Goal: Information Seeking & Learning: Find specific page/section

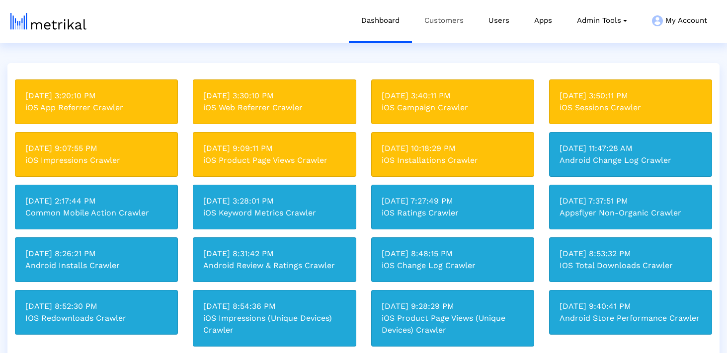
click at [455, 14] on link "Customers" at bounding box center [444, 20] width 64 height 41
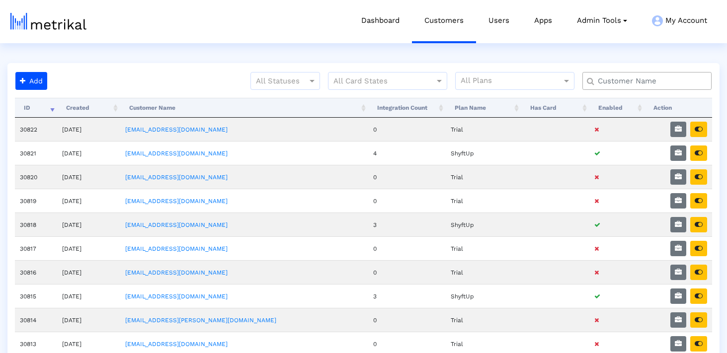
click at [645, 77] on input "text" at bounding box center [649, 81] width 117 height 10
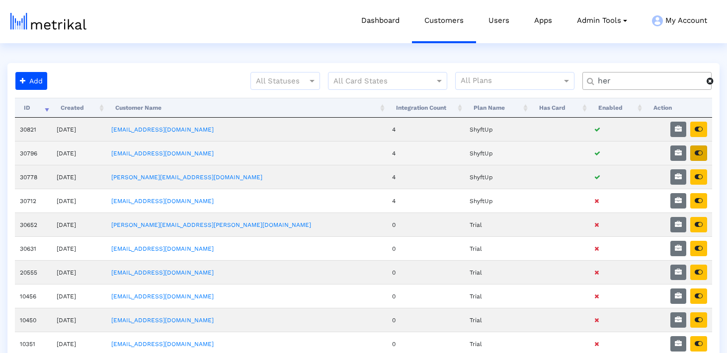
type input "her"
click at [699, 153] on icon "button" at bounding box center [699, 153] width 8 height 7
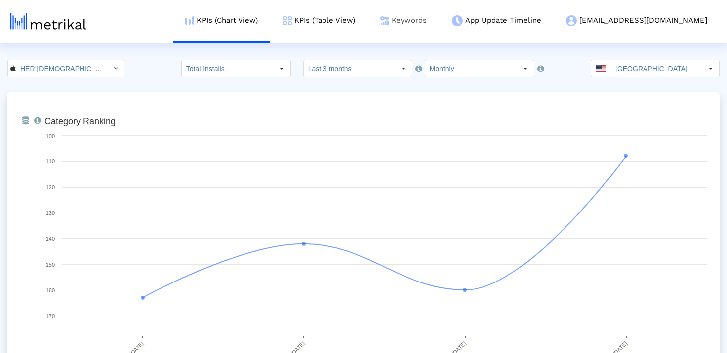
click at [439, 14] on link "Keywords" at bounding box center [404, 20] width 72 height 41
click at [368, 21] on link "KPIs (Table View)" at bounding box center [318, 20] width 97 height 41
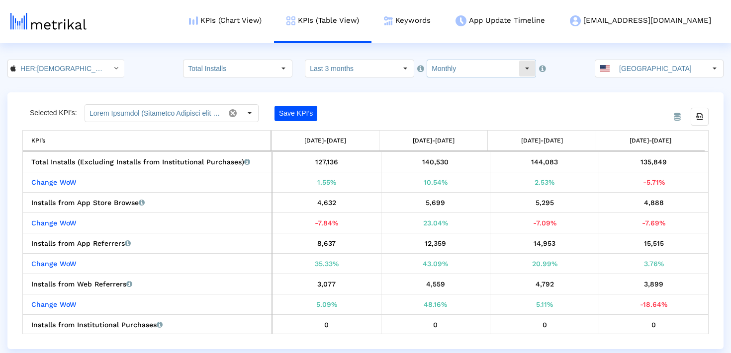
click at [453, 62] on input "Monthly" at bounding box center [472, 68] width 91 height 17
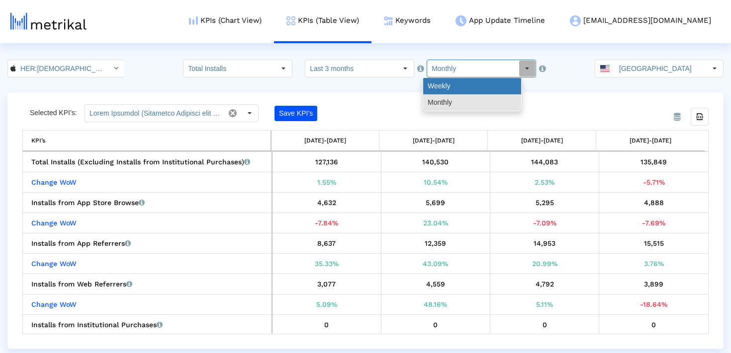
click at [436, 90] on div "Weekly" at bounding box center [472, 86] width 98 height 16
type input "Weekly"
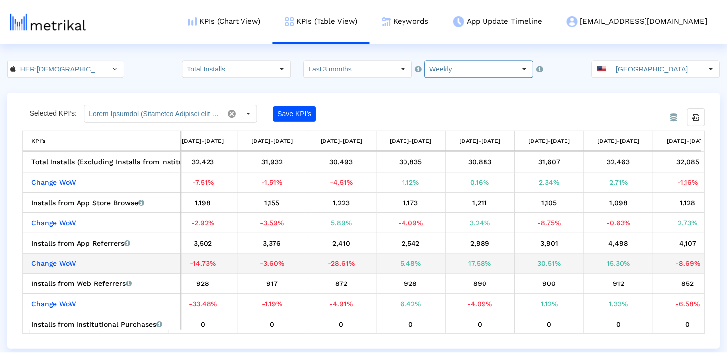
scroll to position [0, 382]
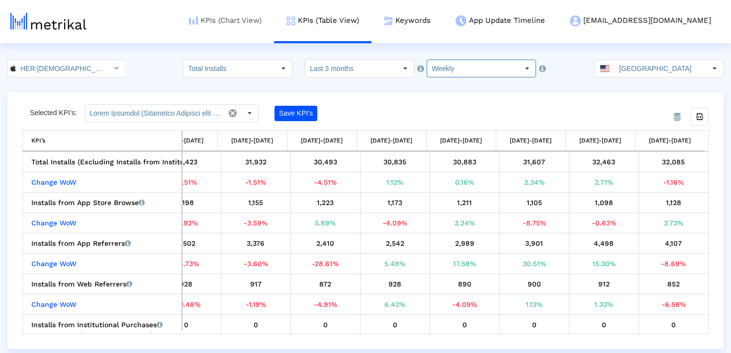
click at [274, 20] on link "KPIs (Chart View)" at bounding box center [224, 20] width 97 height 41
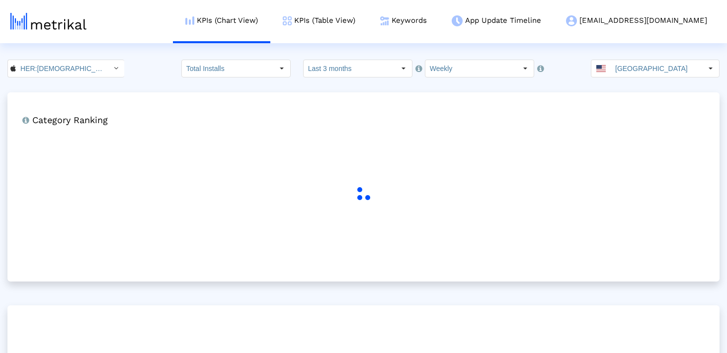
click at [370, 66] on input "Last 3 months" at bounding box center [349, 68] width 91 height 17
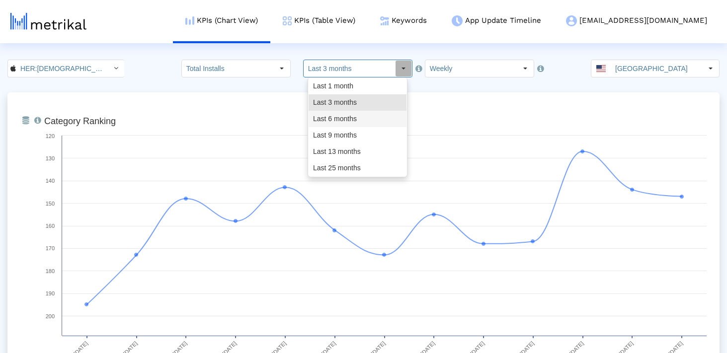
click at [352, 123] on div "Last 6 months" at bounding box center [358, 119] width 98 height 16
type input "Last 6 months"
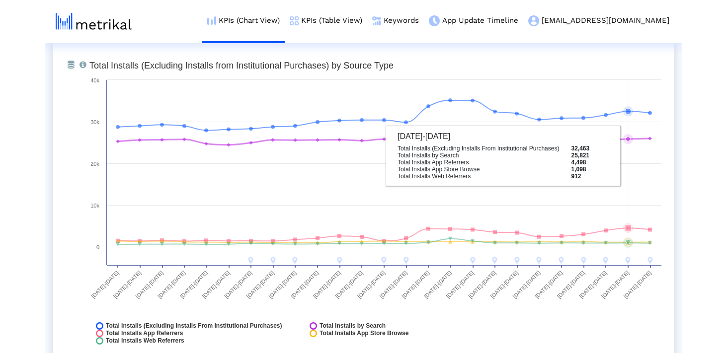
scroll to position [1140, 0]
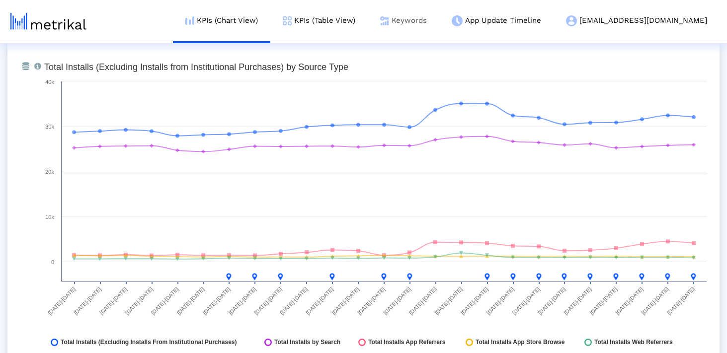
click at [439, 18] on link "Keywords" at bounding box center [404, 20] width 72 height 41
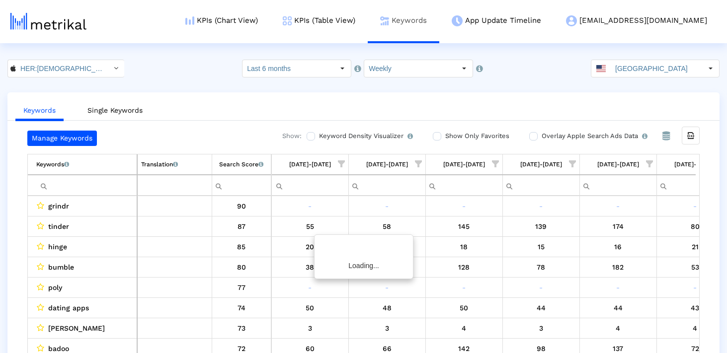
scroll to position [0, 1116]
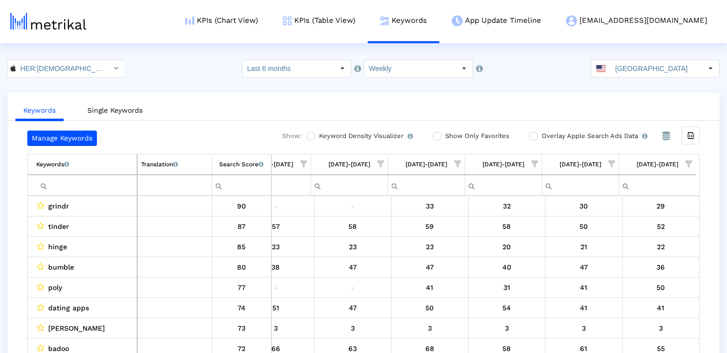
click at [102, 182] on input "Filter cell" at bounding box center [86, 185] width 100 height 16
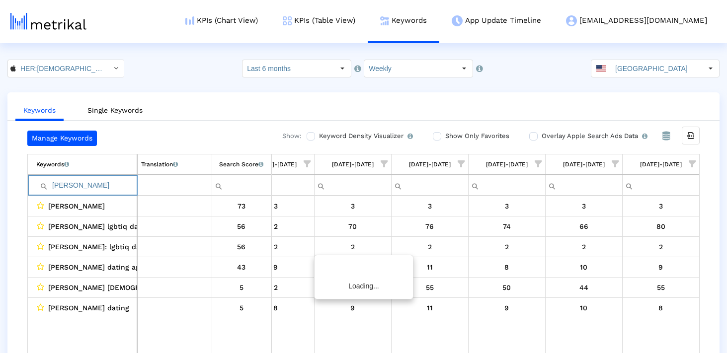
scroll to position [0, 1113]
click at [117, 182] on input "taimi" at bounding box center [86, 185] width 100 height 16
paste input "lesbians dating app free"
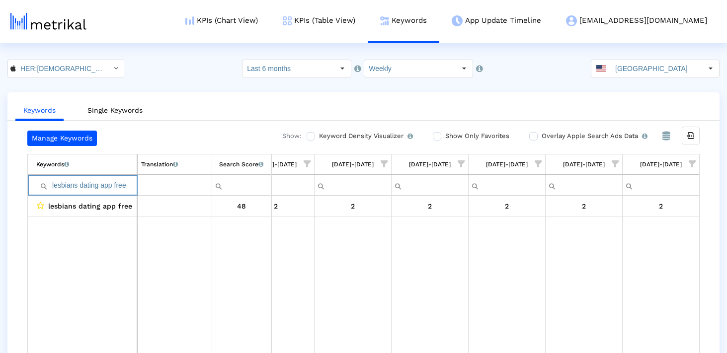
drag, startPoint x: 72, startPoint y: 185, endPoint x: 213, endPoint y: 183, distance: 140.7
click at [213, 183] on tr "lesbians dating app free" at bounding box center [363, 185] width 671 height 21
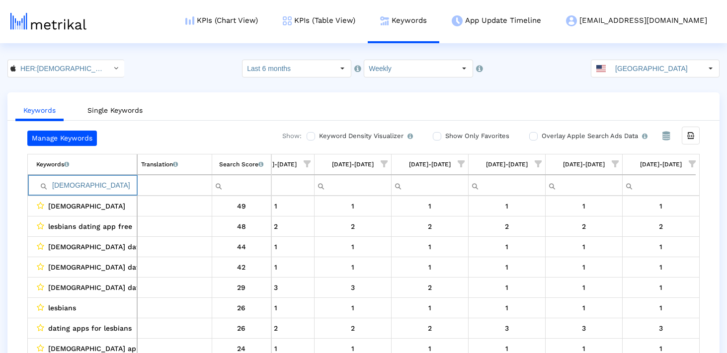
click at [110, 193] on input "lesbian" at bounding box center [86, 185] width 100 height 16
paste input "dating apps for lesbians"
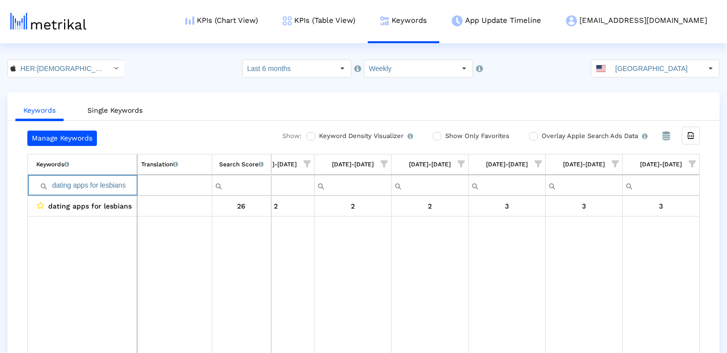
click at [105, 188] on input "dating apps for lesbians" at bounding box center [86, 185] width 100 height 16
paste input "lgbtq"
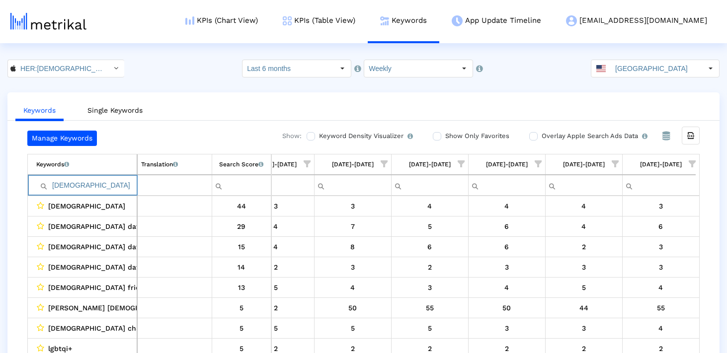
click at [103, 176] on td "lgbtq" at bounding box center [82, 185] width 109 height 21
click at [94, 186] on input "lgbtq" at bounding box center [86, 185] width 100 height 16
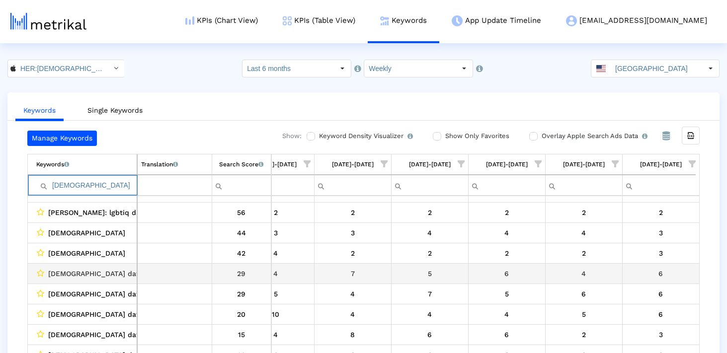
scroll to position [13, 0]
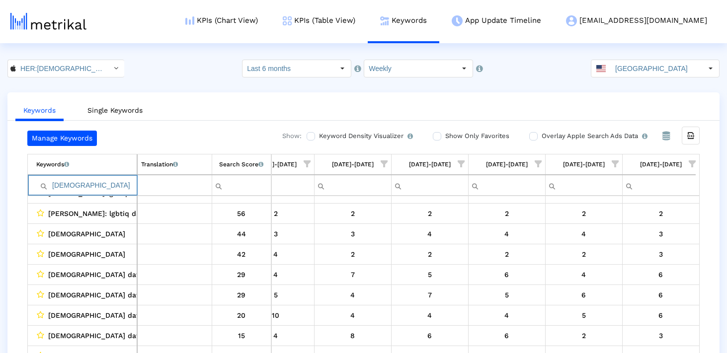
click at [103, 187] on input "lgbt" at bounding box center [86, 185] width 100 height 16
paste input "q dating"
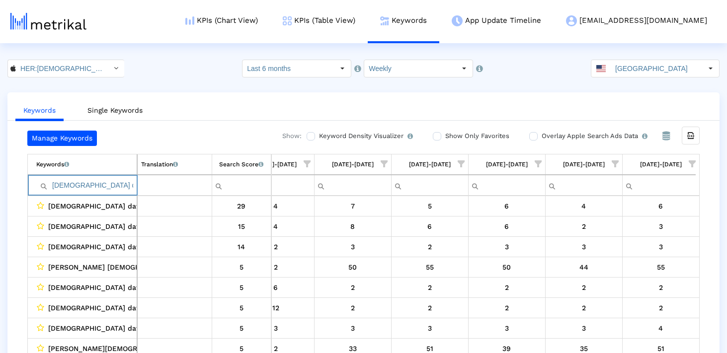
click at [96, 175] on td "lgbtq dating" at bounding box center [82, 185] width 109 height 21
click at [93, 179] on input "lgbtq dating" at bounding box center [86, 185] width 100 height 16
paste input "dating app for lesbians"
click at [93, 179] on input "dating app for lesbians dating" at bounding box center [86, 185] width 100 height 16
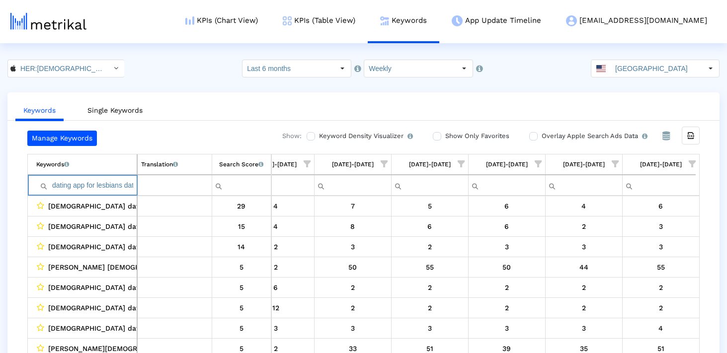
click at [93, 179] on input "dating app for lesbians dating" at bounding box center [86, 185] width 100 height 16
paste input "Filter cell"
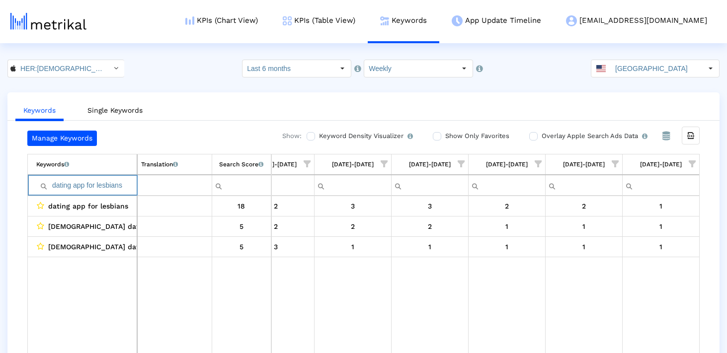
click at [73, 184] on input "dating app for lesbians" at bounding box center [86, 185] width 100 height 16
click at [64, 189] on input "lesbian chat" at bounding box center [86, 185] width 100 height 16
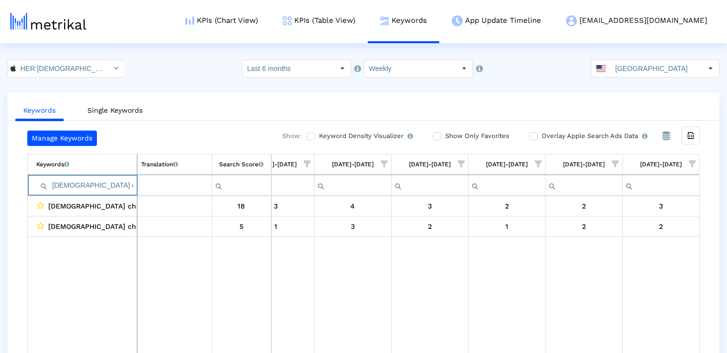
click at [64, 189] on input "lesbian chat" at bounding box center [86, 185] width 100 height 16
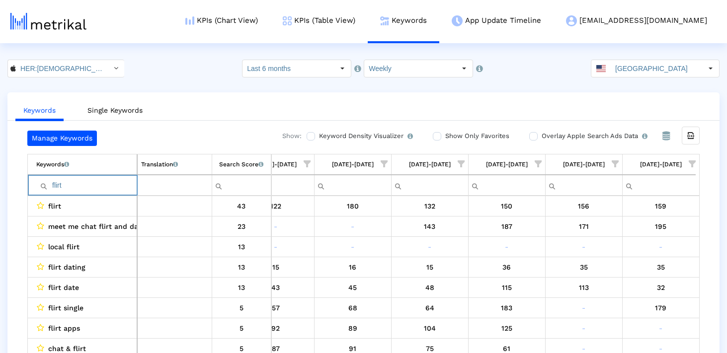
click at [109, 188] on input "flirt" at bounding box center [86, 185] width 100 height 16
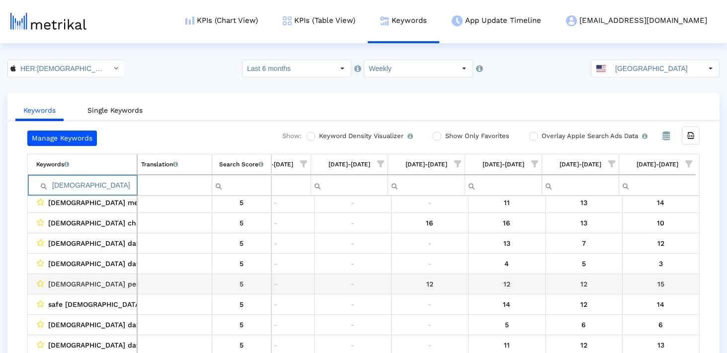
scroll to position [351, 0]
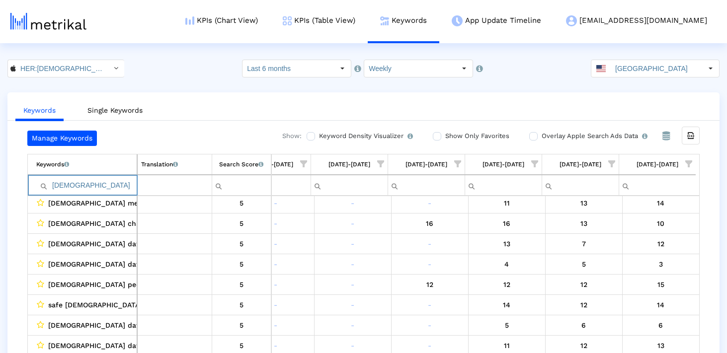
click at [114, 181] on input "transgender" at bounding box center [86, 185] width 100 height 16
type input "g"
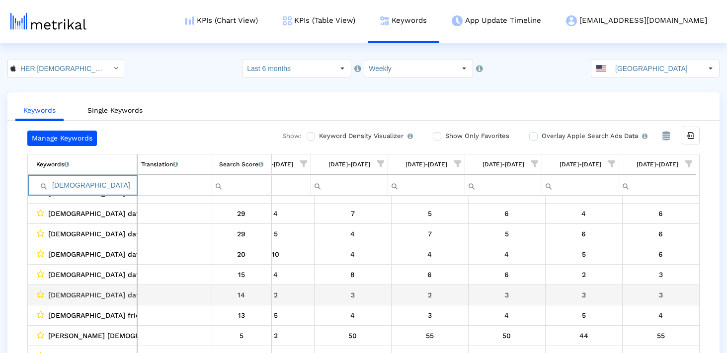
scroll to position [76, 0]
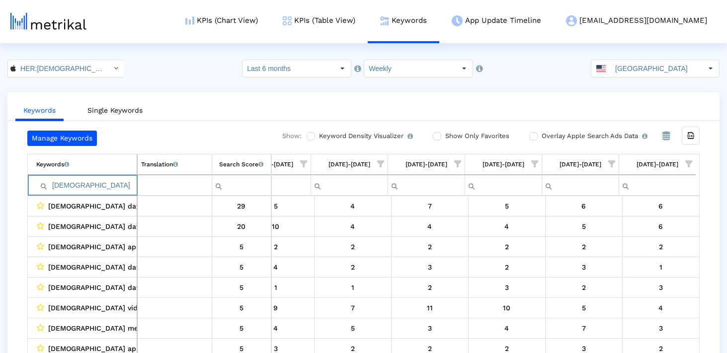
click at [119, 177] on input "lgbt" at bounding box center [86, 185] width 100 height 16
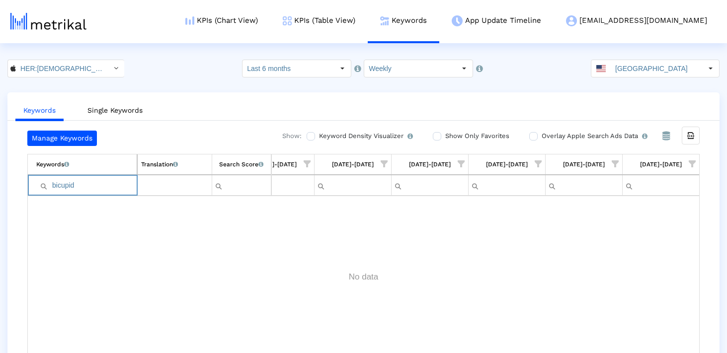
click at [119, 180] on input "bicupid" at bounding box center [86, 185] width 100 height 16
click at [97, 186] on input "bicupid" at bounding box center [86, 185] width 100 height 16
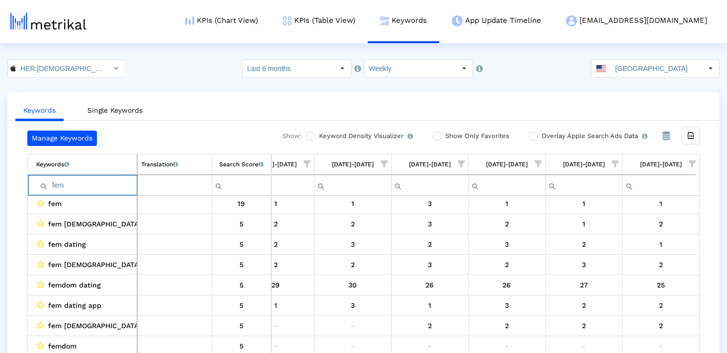
click at [81, 189] on input "fem" at bounding box center [86, 185] width 100 height 16
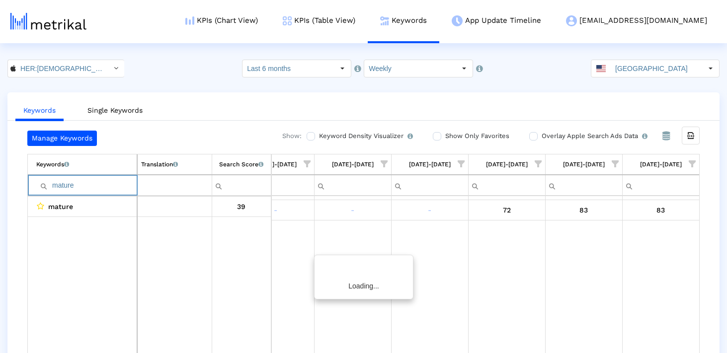
scroll to position [0, 0]
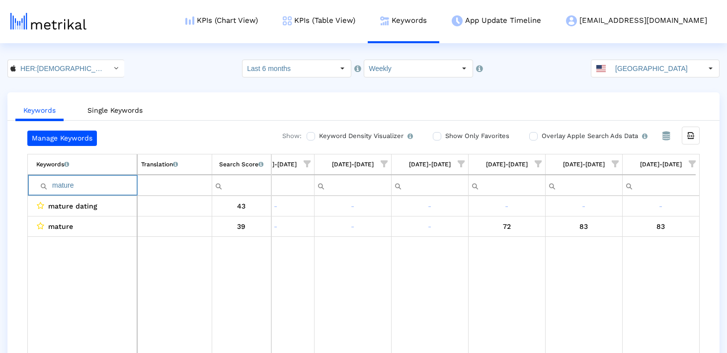
click at [80, 188] on input "mature" at bounding box center [86, 185] width 100 height 16
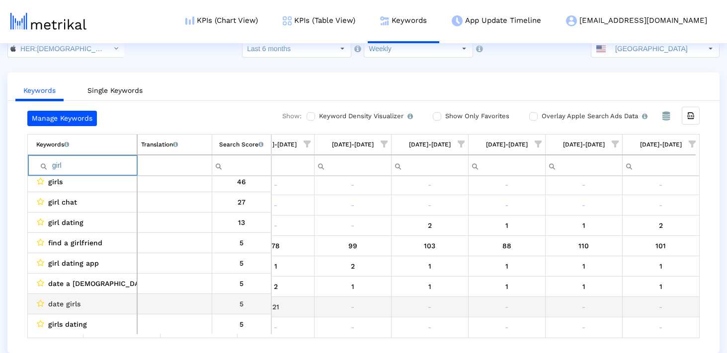
scroll to position [25, 1113]
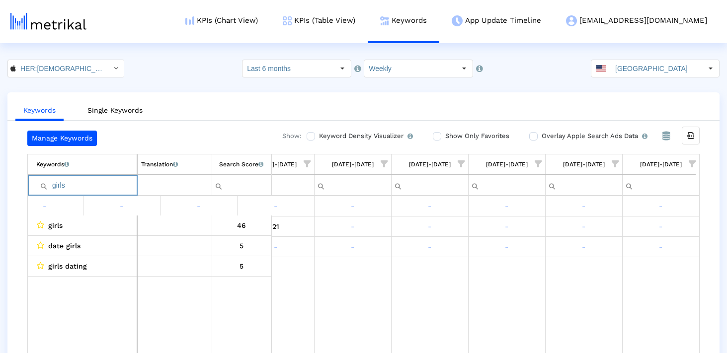
click at [112, 190] on input "girls" at bounding box center [86, 185] width 100 height 16
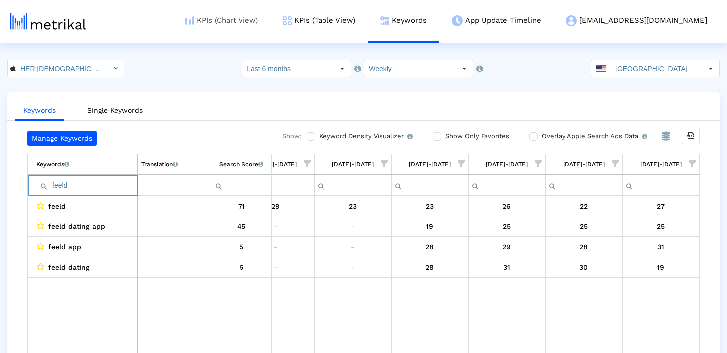
type input "feeld"
click at [84, 70] on input "HER:Lesbian&Queer LGBTQ Dating < 573328837 >" at bounding box center [60, 68] width 89 height 17
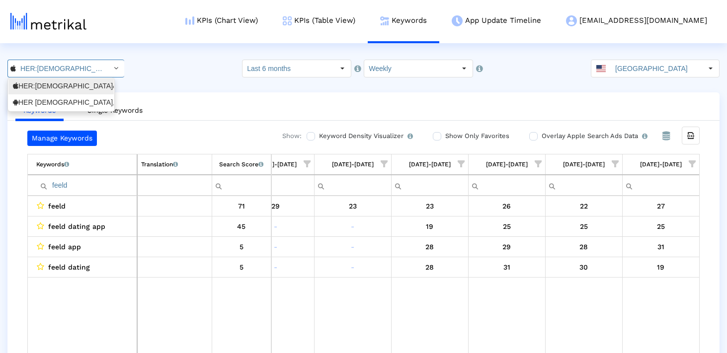
click at [72, 102] on div "HER Lesbian, bi & queer dating <com.weareher.her>" at bounding box center [61, 102] width 96 height 9
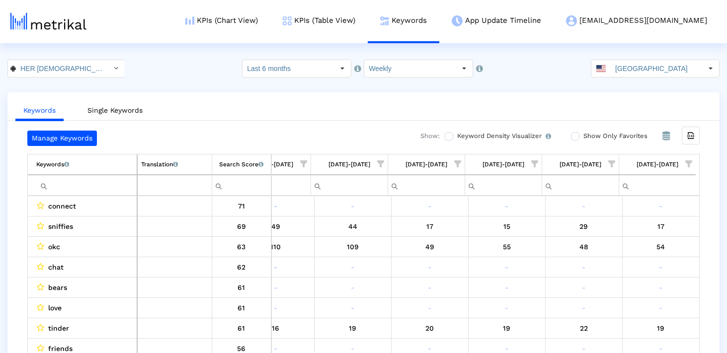
scroll to position [0, 92]
click at [98, 180] on input "Filter cell" at bounding box center [86, 185] width 100 height 16
paste input "lesbians dating app"
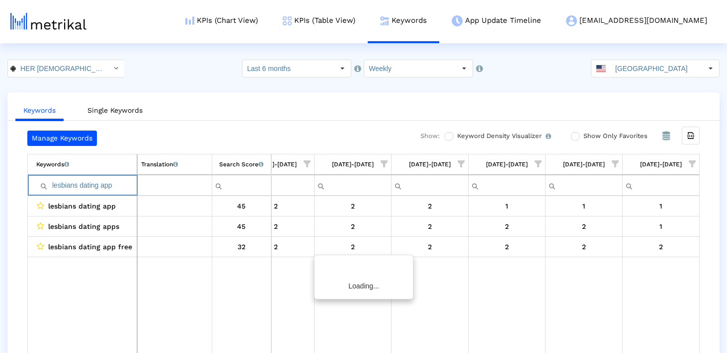
scroll to position [0, 1113]
click at [116, 185] on input "lesbians dating app" at bounding box center [86, 185] width 100 height 16
paste input "dating app for lesbians"
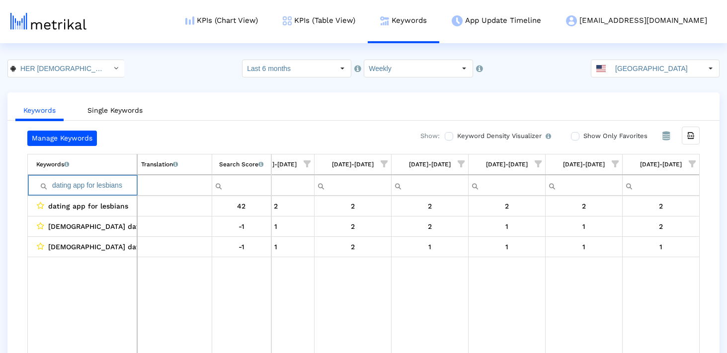
click at [128, 179] on input "dating app for lesbians" at bounding box center [86, 185] width 100 height 16
paste input "lesbian dating app"
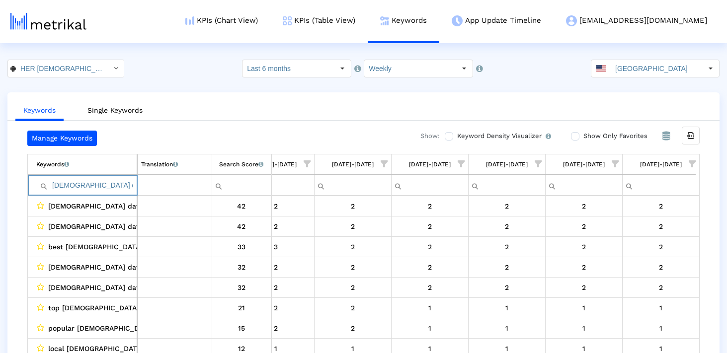
click at [98, 184] on input "lesbian dating app" at bounding box center [86, 185] width 100 height 16
paste input "chat"
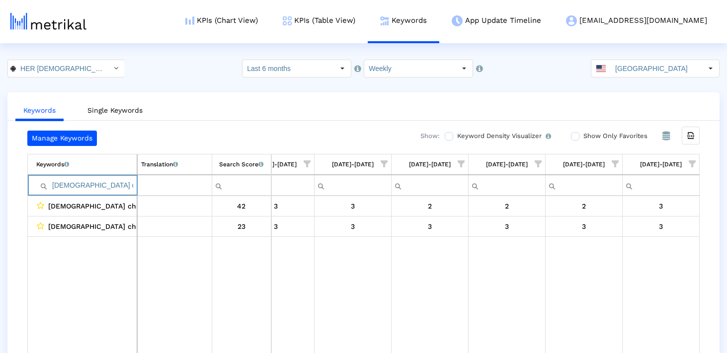
click at [83, 180] on input "lesbian chat" at bounding box center [86, 185] width 100 height 16
paste input "dating apps for lesbians"
click at [126, 178] on input "dating apps for lesbians" at bounding box center [86, 185] width 100 height 16
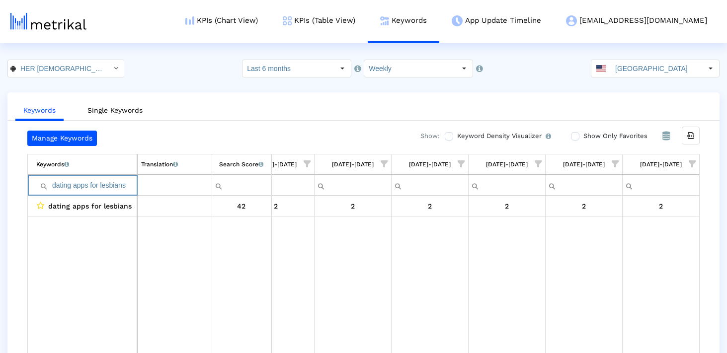
click at [126, 178] on input "dating apps for lesbians" at bounding box center [86, 185] width 100 height 16
paste input "lesbian dating app"
click at [116, 181] on input "lesbian dating apps" at bounding box center [86, 185] width 100 height 16
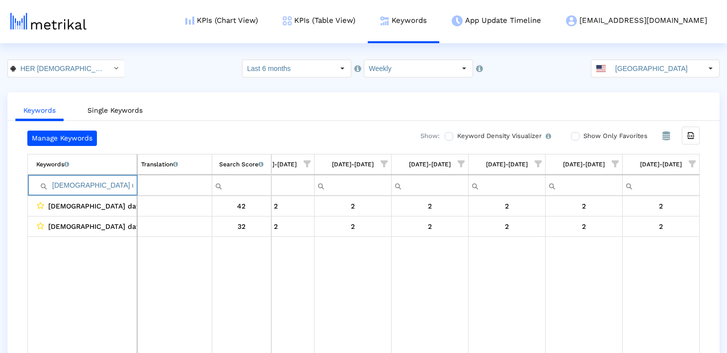
click at [116, 181] on input "lesbian dating apps" at bounding box center [86, 185] width 100 height 16
paste input "gbt dating apps"
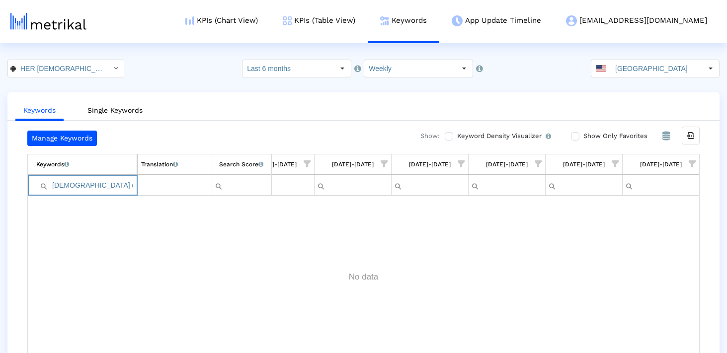
click at [50, 184] on div "Filter cell" at bounding box center [43, 185] width 15 height 19
click at [140, 183] on input "Filter cell" at bounding box center [175, 185] width 74 height 16
click at [116, 187] on input "lgbt dating apps" at bounding box center [86, 185] width 100 height 16
click at [106, 188] on input "lgbt dating apps" at bounding box center [86, 185] width 100 height 16
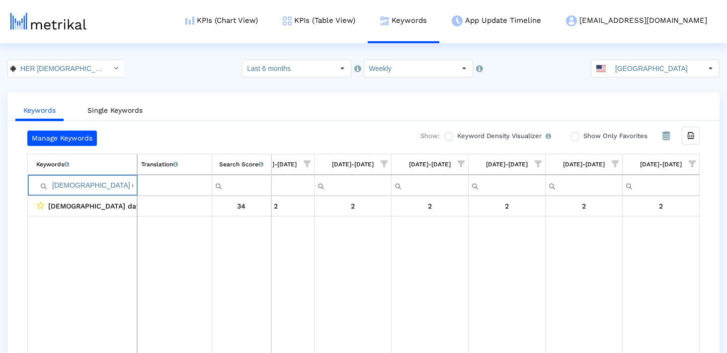
click at [106, 188] on input "lgbt dating apps" at bounding box center [86, 185] width 100 height 16
paste input "best lesbian dating app"
click at [115, 189] on input "best lesbian dating app" at bounding box center [86, 185] width 100 height 16
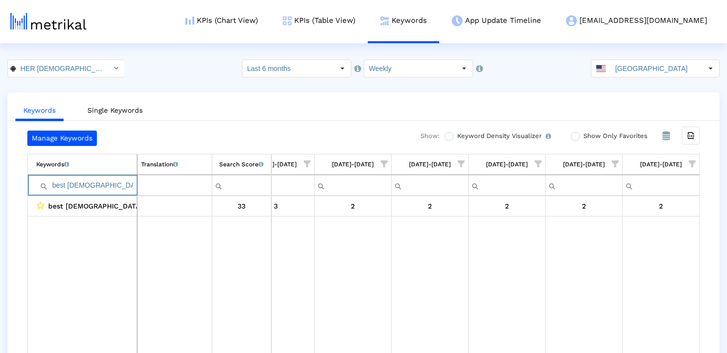
paste input "queer dating"
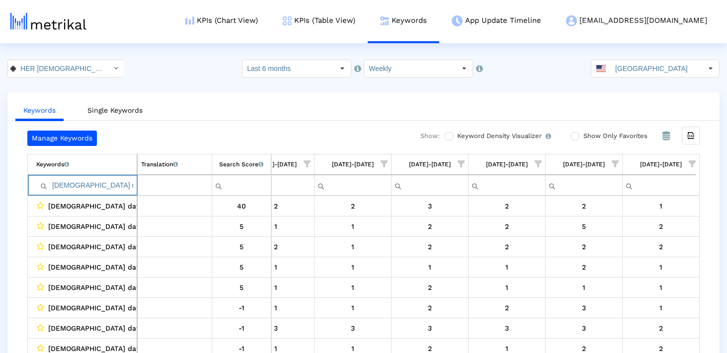
click at [102, 185] on input "queer dating" at bounding box center [86, 185] width 100 height 16
paste input "lesbian"
type input "lesbian dating"
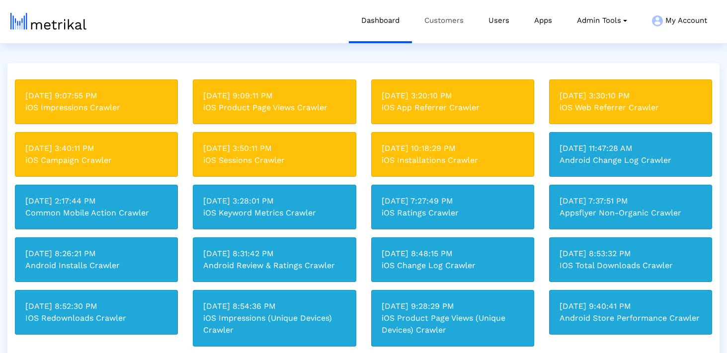
click at [450, 19] on link "Customers" at bounding box center [444, 20] width 64 height 41
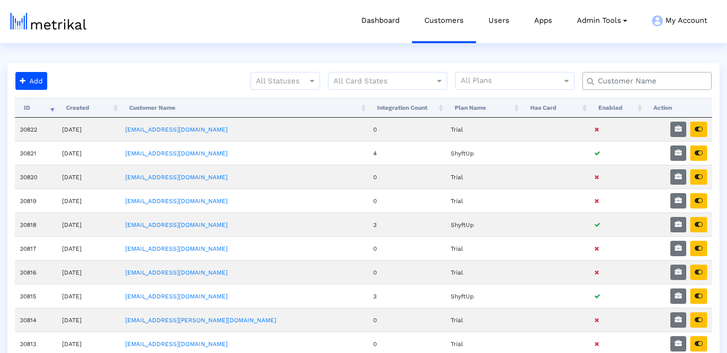
click at [624, 81] on input "text" at bounding box center [649, 81] width 117 height 10
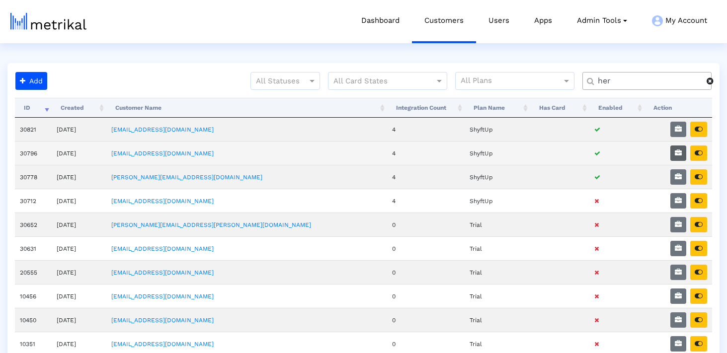
type input "her"
click at [675, 150] on icon "button" at bounding box center [678, 153] width 7 height 7
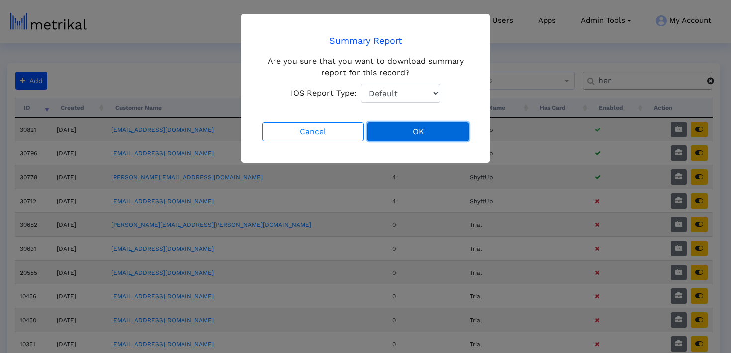
click at [440, 136] on button "OK" at bounding box center [417, 131] width 101 height 19
